Goal: Information Seeking & Learning: Find contact information

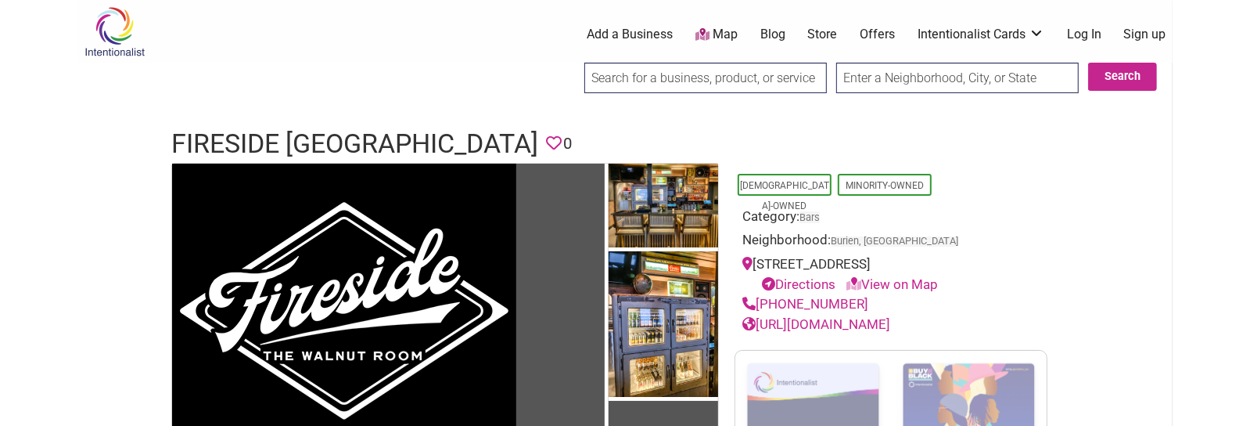
click at [346, 127] on h1 "Fireside [GEOGRAPHIC_DATA]" at bounding box center [354, 144] width 367 height 38
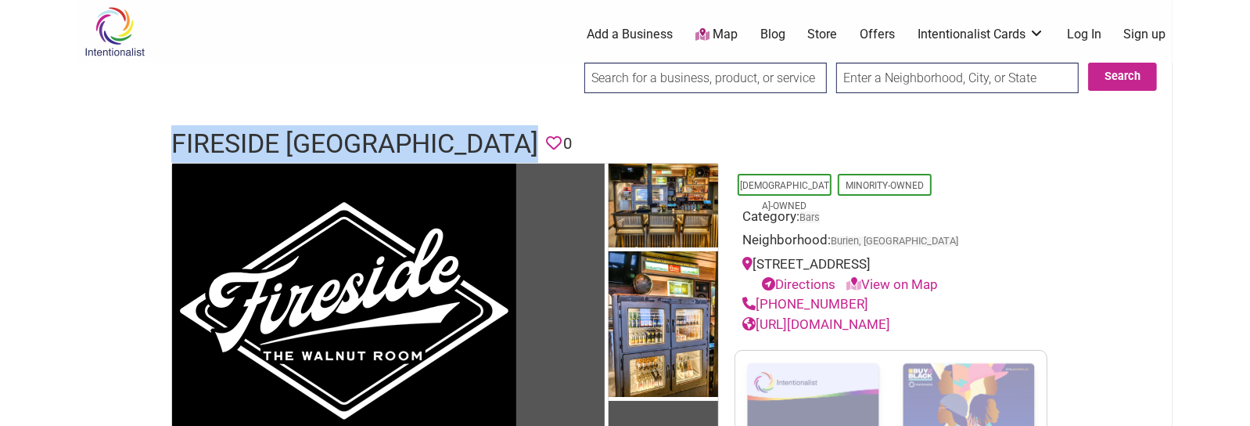
click at [346, 127] on h1 "Fireside [GEOGRAPHIC_DATA]" at bounding box center [354, 144] width 367 height 38
copy h1 "Fireside [GEOGRAPHIC_DATA]"
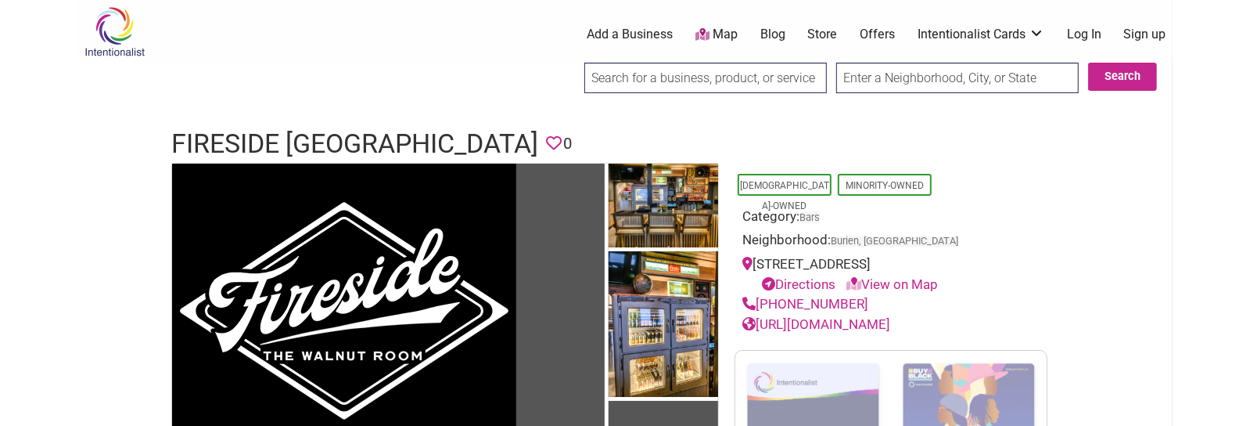
click at [356, 38] on ul "0 Add a Business Map Blog Store Offers Intentionalist Cards Buy Black Card Inte…" at bounding box center [703, 35] width 958 height 18
drag, startPoint x: 854, startPoint y: 300, endPoint x: 760, endPoint y: 307, distance: 94.9
click at [760, 307] on div "[PHONE_NUMBER]" at bounding box center [890, 304] width 297 height 20
copy link "[PHONE_NUMBER]"
click at [907, 314] on div "[URL][DOMAIN_NAME]" at bounding box center [890, 324] width 297 height 20
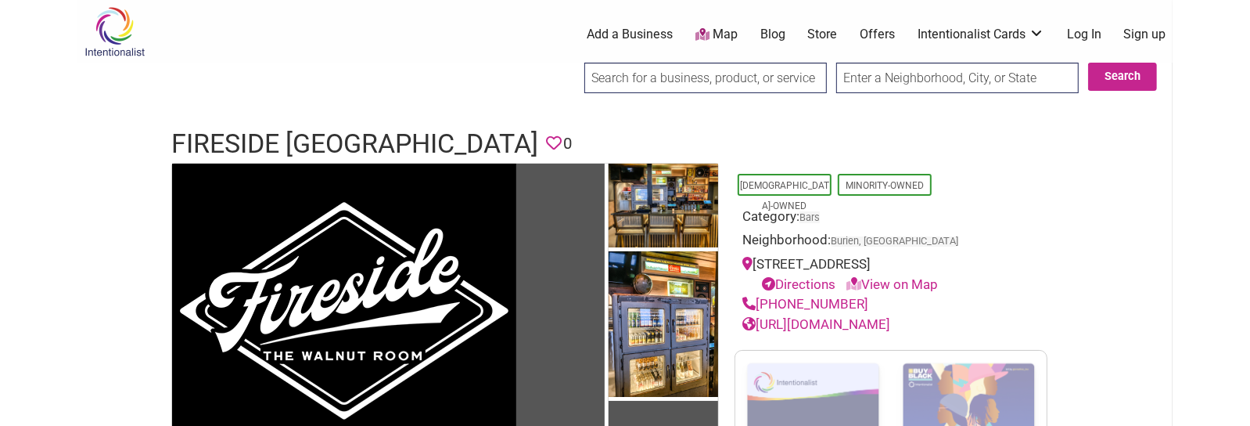
click at [890, 326] on link "[URL][DOMAIN_NAME]" at bounding box center [816, 324] width 148 height 16
click at [361, 154] on h1 "Fireside [GEOGRAPHIC_DATA]" at bounding box center [354, 144] width 367 height 38
click at [359, 143] on h1 "Fireside [GEOGRAPHIC_DATA]" at bounding box center [354, 144] width 367 height 38
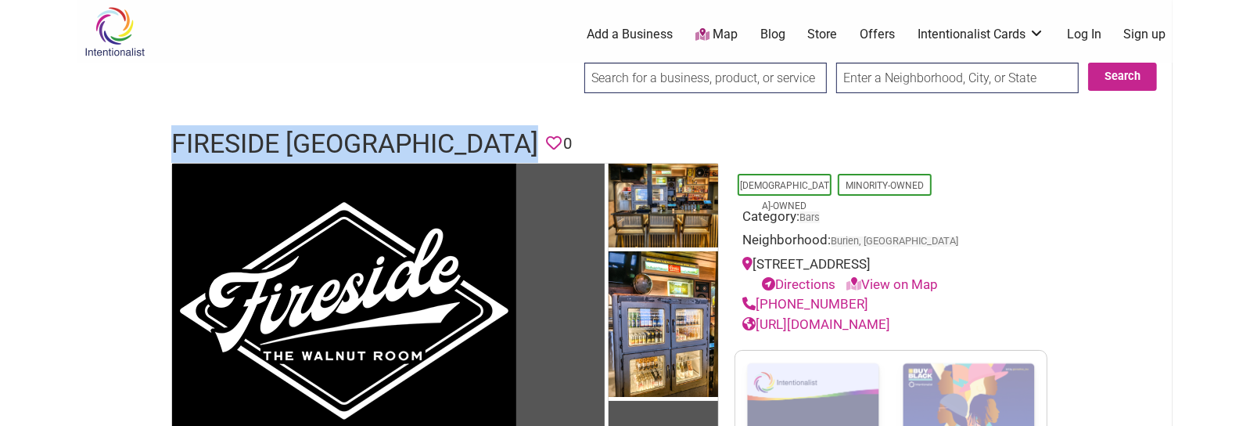
click at [359, 143] on h1 "Fireside [GEOGRAPHIC_DATA]" at bounding box center [354, 144] width 367 height 38
